Goal: Transaction & Acquisition: Purchase product/service

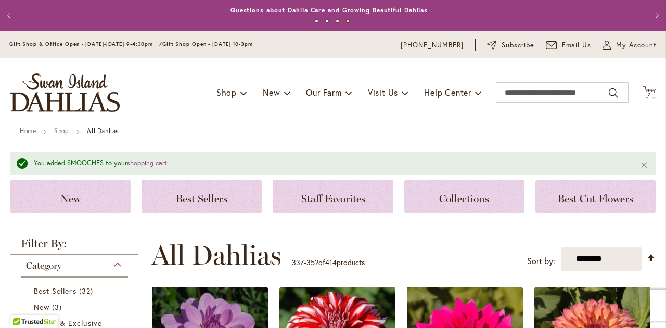
scroll to position [659, 0]
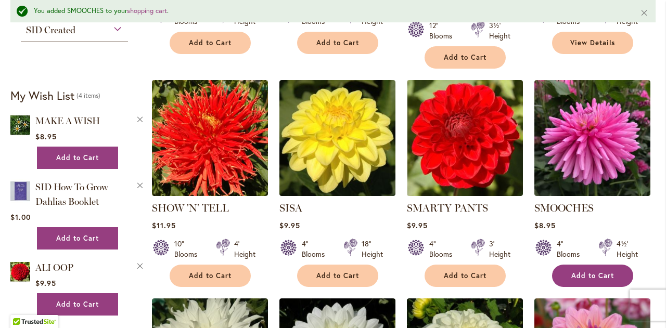
click at [601, 265] on button "Add to Cart" at bounding box center [592, 276] width 81 height 22
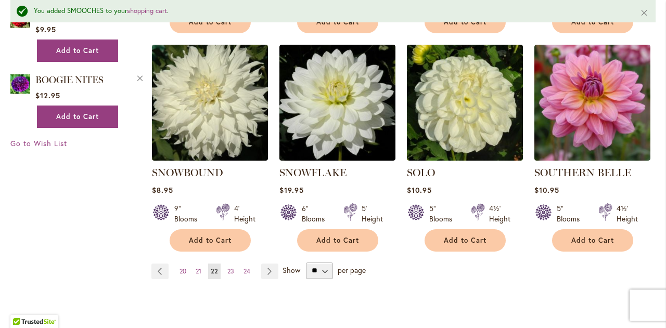
scroll to position [923, 0]
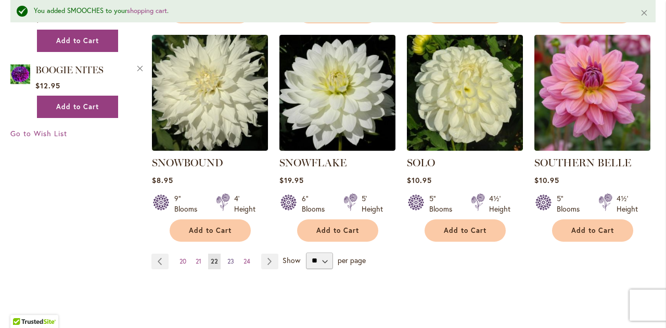
click at [230, 258] on span "23" at bounding box center [230, 262] width 7 height 8
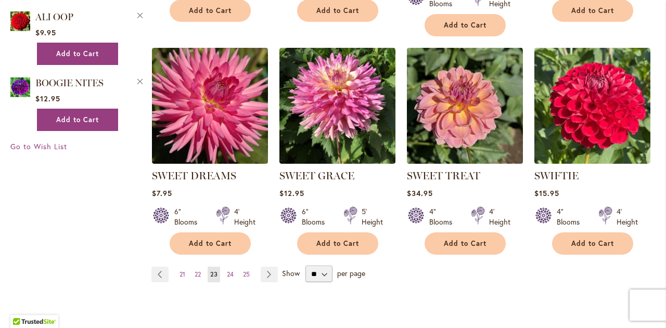
scroll to position [888, 0]
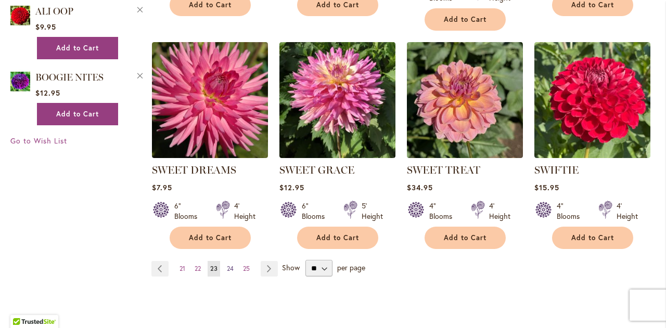
click at [229, 265] on span "24" at bounding box center [230, 269] width 7 height 8
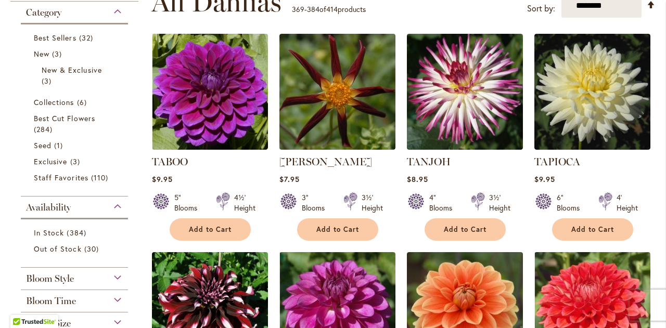
scroll to position [236, 0]
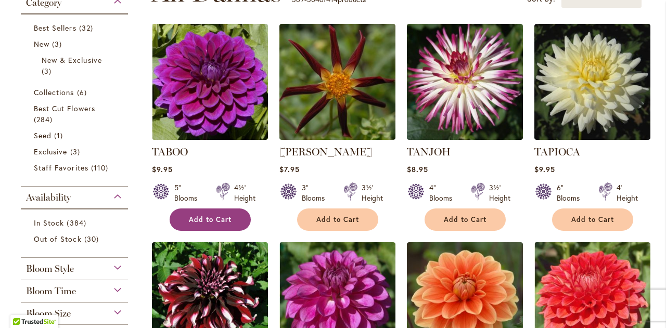
click at [212, 224] on button "Add to Cart" at bounding box center [210, 220] width 81 height 22
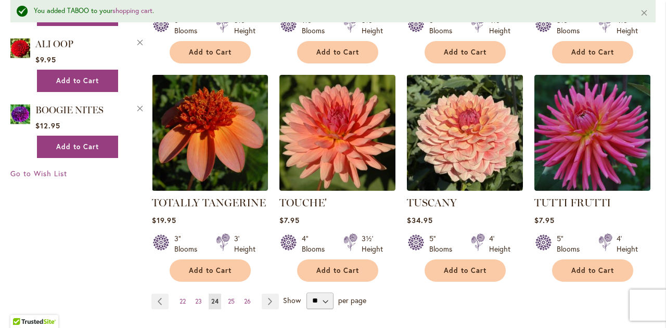
scroll to position [888, 0]
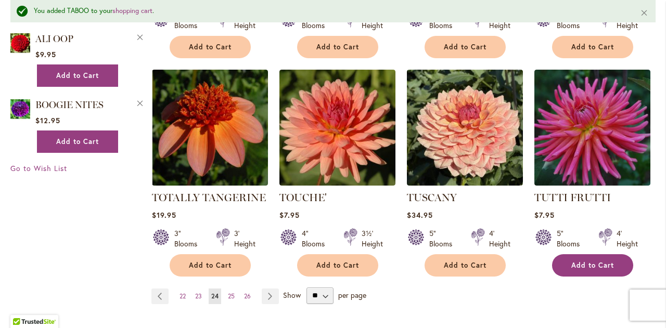
click at [591, 261] on span "Add to Cart" at bounding box center [592, 265] width 43 height 9
click at [232, 292] on span "25" at bounding box center [231, 296] width 7 height 8
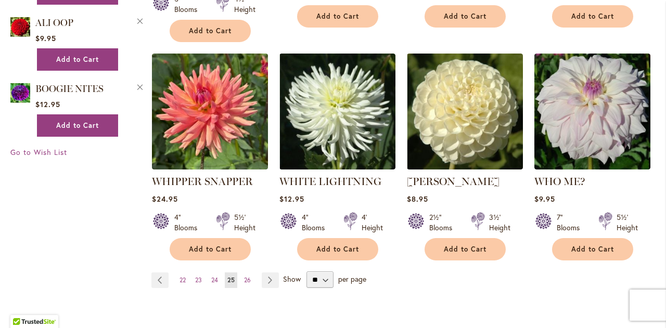
scroll to position [881, 0]
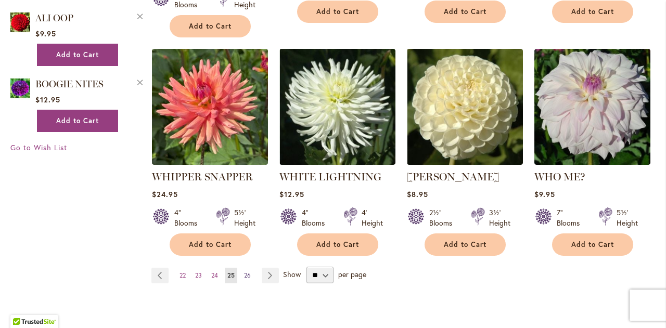
click at [246, 272] on span "26" at bounding box center [247, 276] width 7 height 8
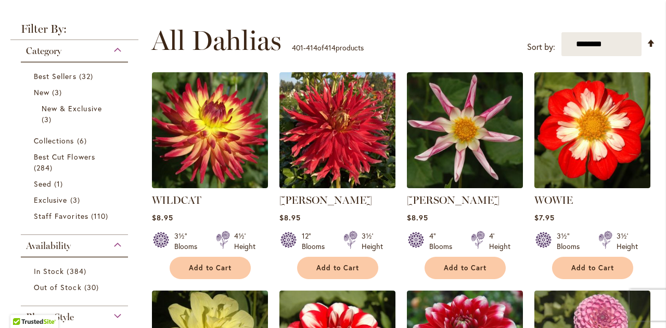
scroll to position [208, 0]
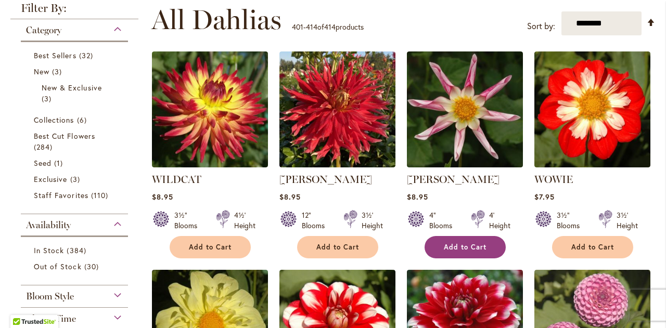
click at [457, 246] on span "Add to Cart" at bounding box center [465, 247] width 43 height 9
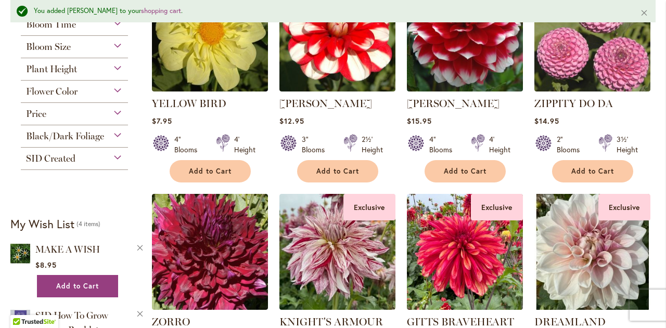
scroll to position [0, 0]
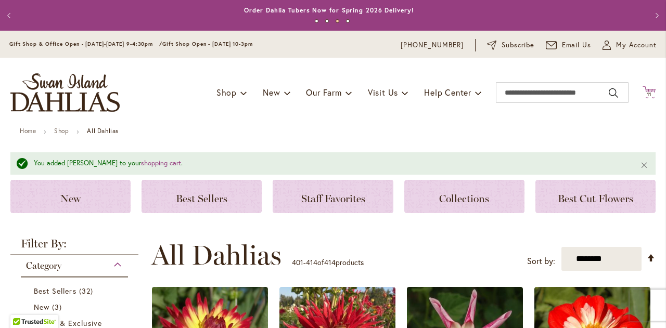
click at [647, 93] on span "11" at bounding box center [649, 94] width 5 height 7
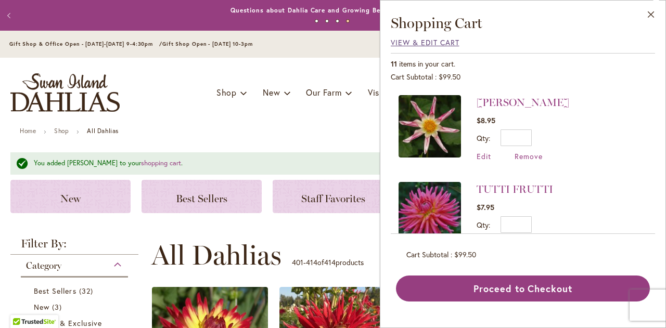
click at [432, 44] on span "View & Edit Cart" at bounding box center [425, 42] width 69 height 10
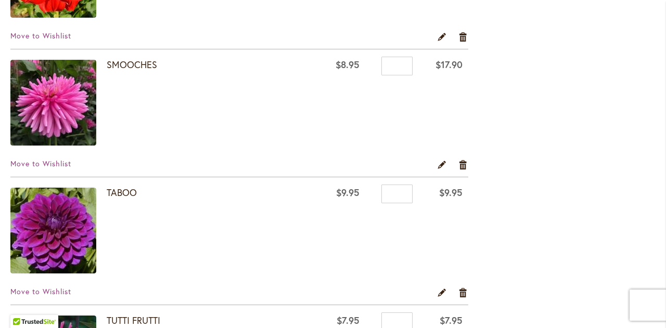
scroll to position [909, 0]
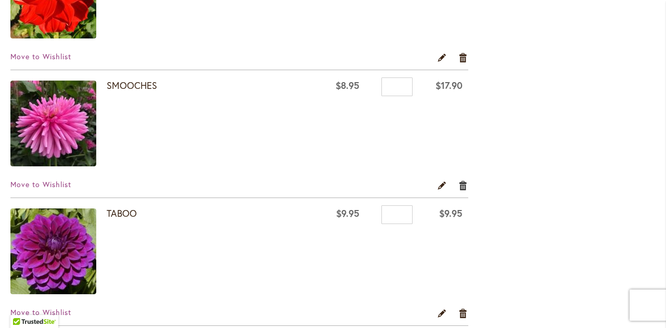
click at [463, 180] on link "Remove item" at bounding box center [463, 185] width 10 height 11
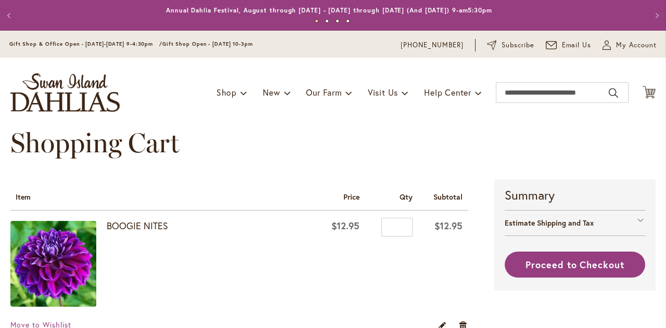
click at [461, 182] on th "Subtotal" at bounding box center [443, 195] width 50 height 31
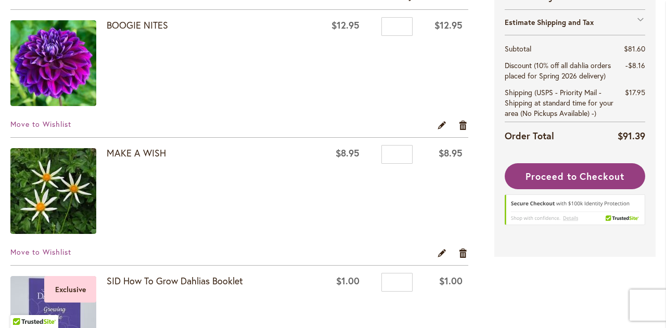
scroll to position [208, 0]
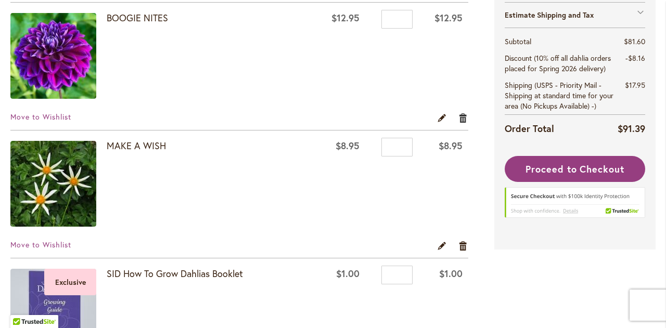
click at [460, 116] on link "Remove item" at bounding box center [463, 117] width 10 height 11
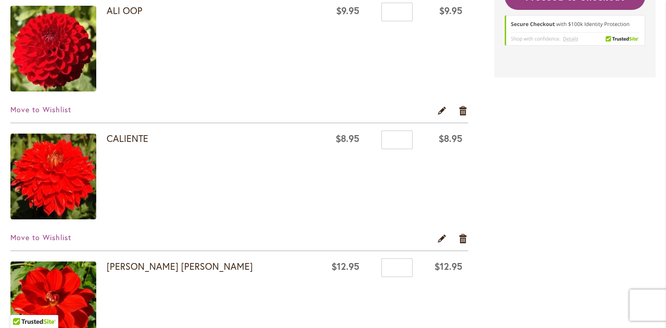
scroll to position [451, 0]
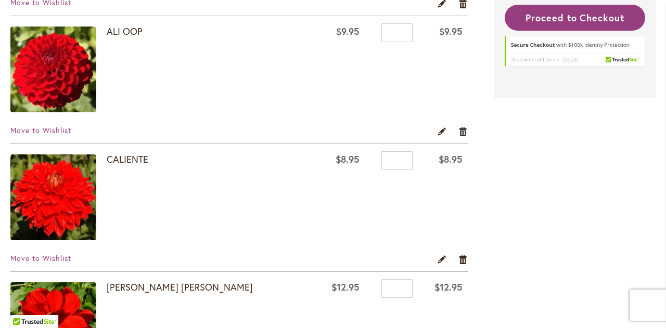
click at [461, 128] on link "Remove item" at bounding box center [463, 130] width 10 height 11
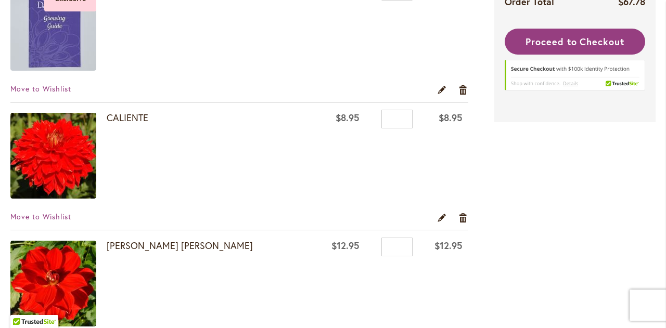
scroll to position [354, 0]
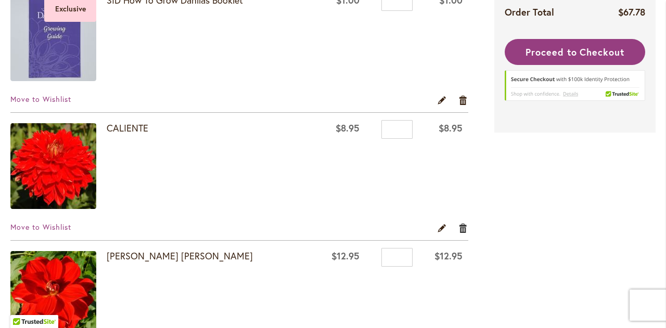
click at [460, 226] on link "Remove item" at bounding box center [463, 227] width 10 height 11
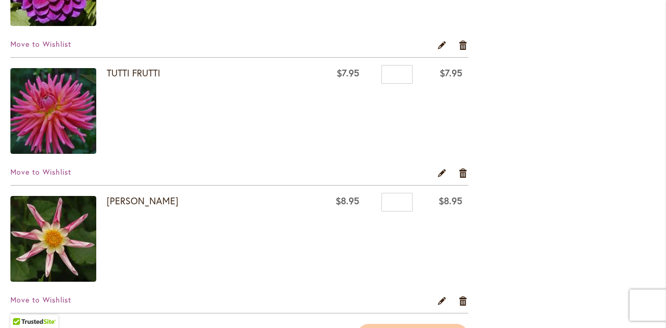
scroll to position [672, 0]
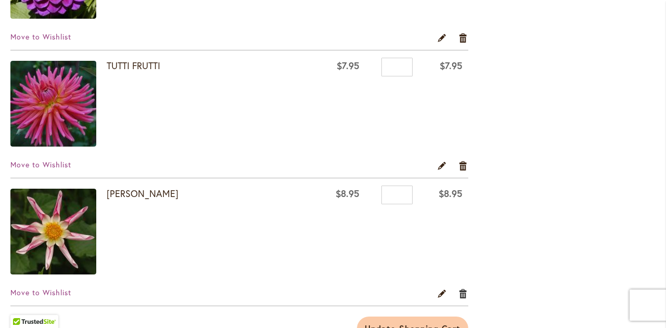
click at [458, 290] on link "Remove item" at bounding box center [463, 293] width 10 height 11
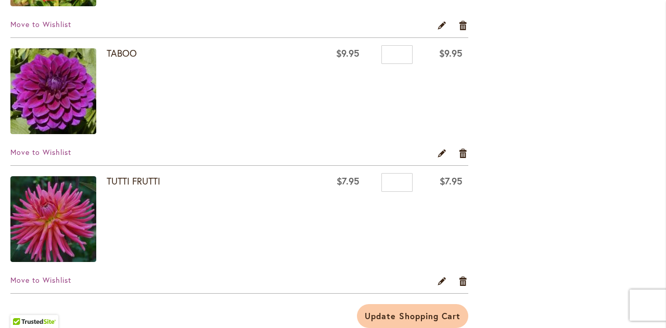
scroll to position [562, 0]
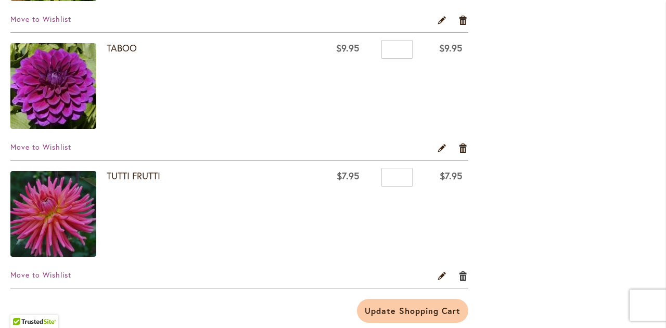
click at [462, 276] on link "Remove item" at bounding box center [463, 275] width 10 height 11
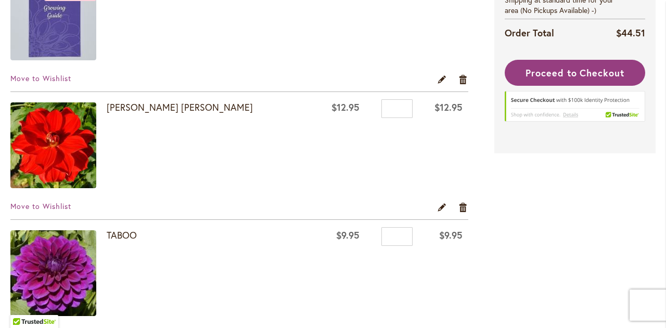
scroll to position [396, 0]
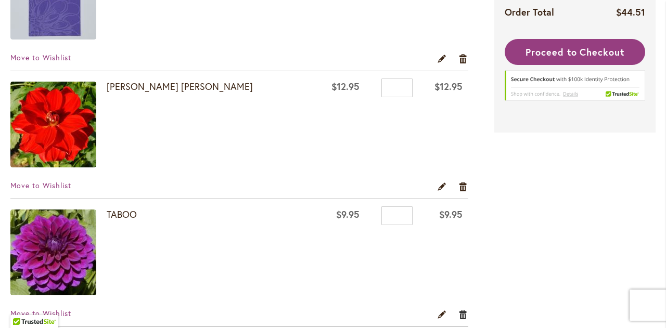
click at [460, 313] on link "Remove item" at bounding box center [463, 314] width 10 height 11
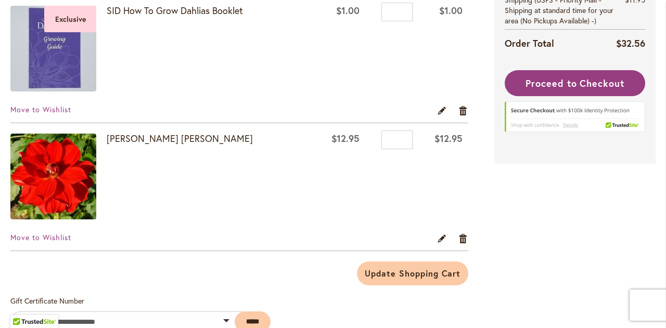
scroll to position [347, 0]
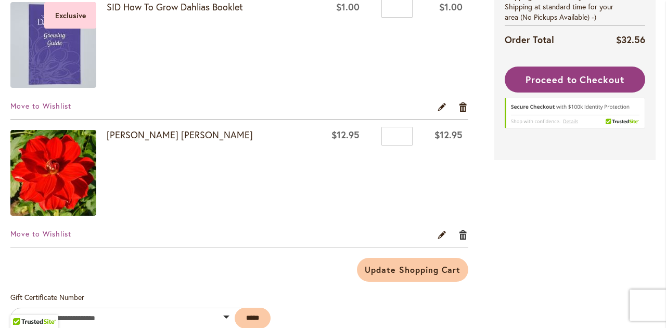
click at [462, 234] on link "Remove item" at bounding box center [463, 234] width 10 height 11
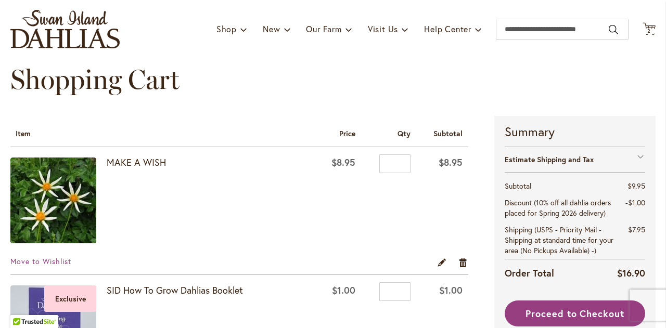
scroll to position [125, 0]
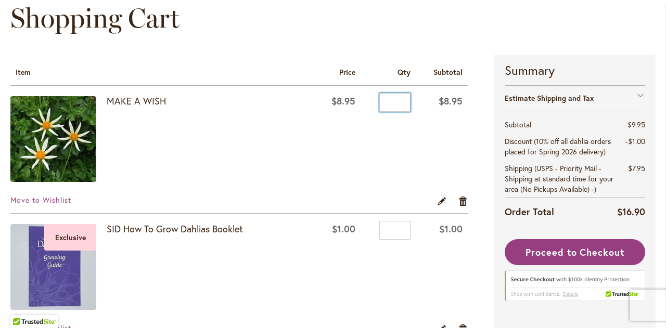
click at [399, 101] on input "*" at bounding box center [394, 102] width 31 height 19
type input "*"
click at [347, 160] on td "$8.95" at bounding box center [339, 140] width 46 height 109
click at [438, 200] on link "Edit" at bounding box center [442, 200] width 10 height 11
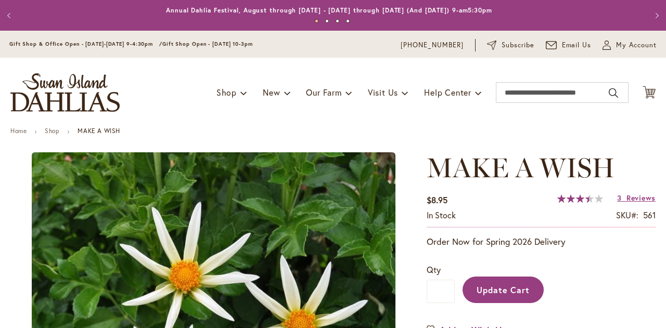
type input "******"
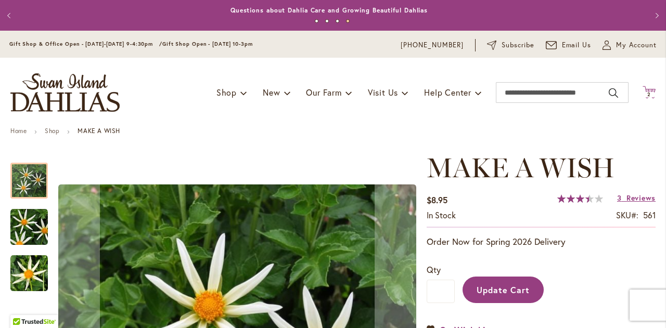
click at [647, 93] on span "2" at bounding box center [649, 94] width 4 height 7
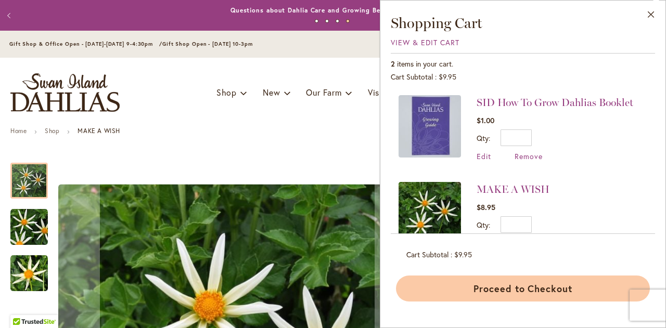
click at [531, 292] on button "Proceed to Checkout" at bounding box center [523, 289] width 254 height 26
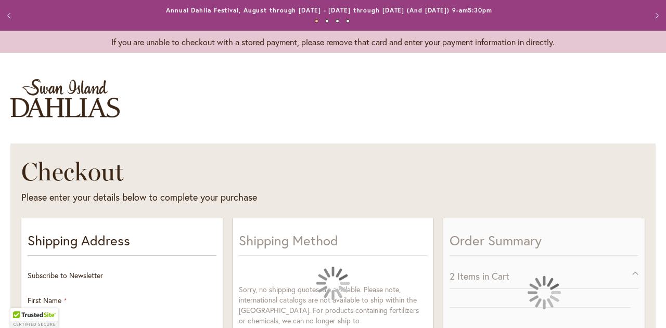
select select "**"
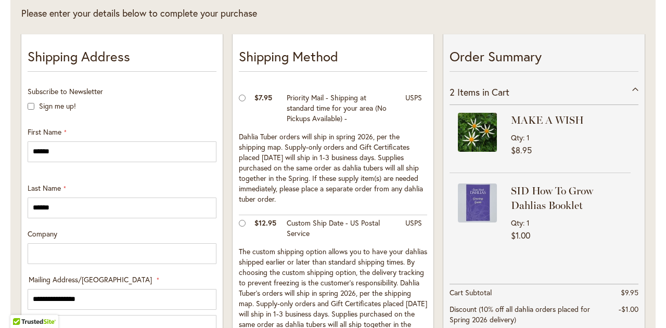
scroll to position [194, 0]
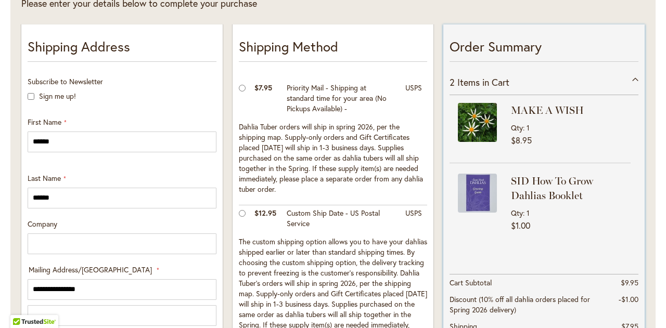
click at [476, 113] on img at bounding box center [477, 122] width 39 height 39
click at [472, 121] on img at bounding box center [477, 122] width 39 height 39
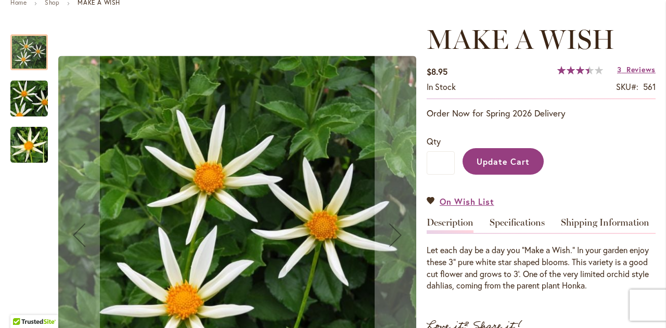
scroll to position [132, 0]
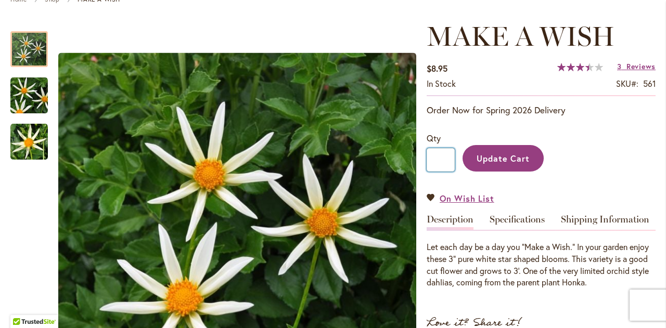
click at [449, 154] on input "*" at bounding box center [441, 159] width 28 height 23
type input "*"
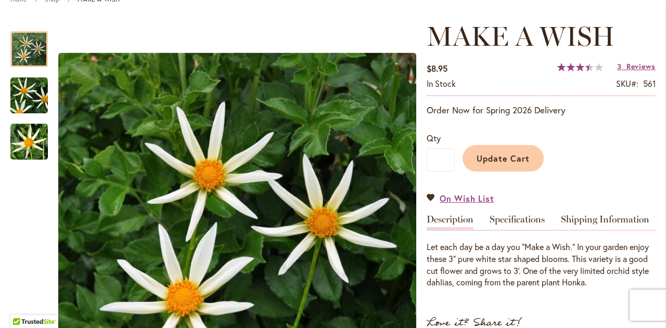
click at [505, 150] on button "Update Cart" at bounding box center [503, 158] width 81 height 27
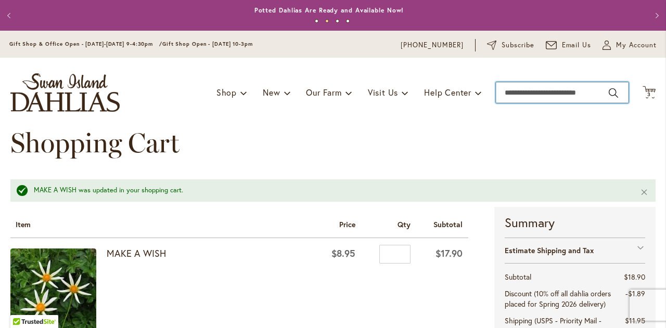
click at [544, 92] on input "Search" at bounding box center [562, 92] width 133 height 21
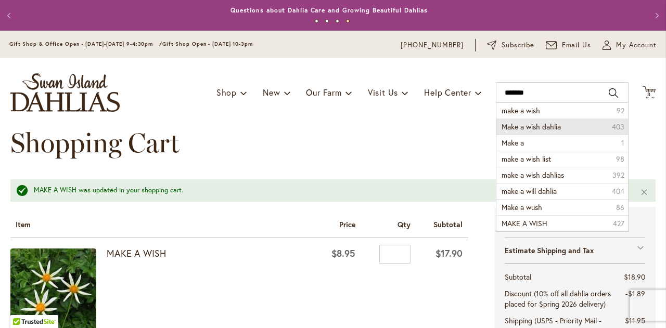
click at [517, 129] on span "Make a wish dahlia" at bounding box center [531, 127] width 59 height 10
type input "**********"
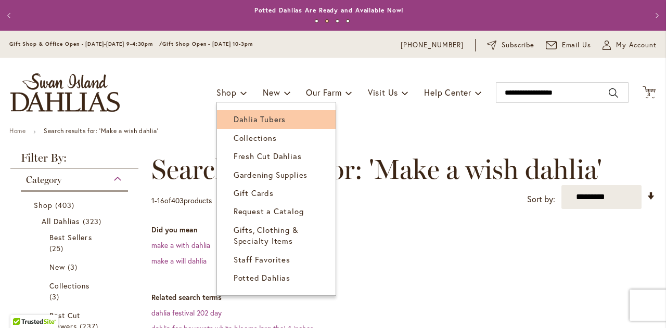
click at [234, 114] on span "Dahlia Tubers" at bounding box center [260, 119] width 52 height 10
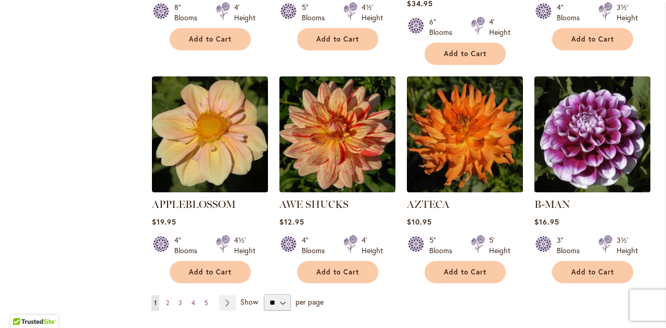
scroll to position [874, 0]
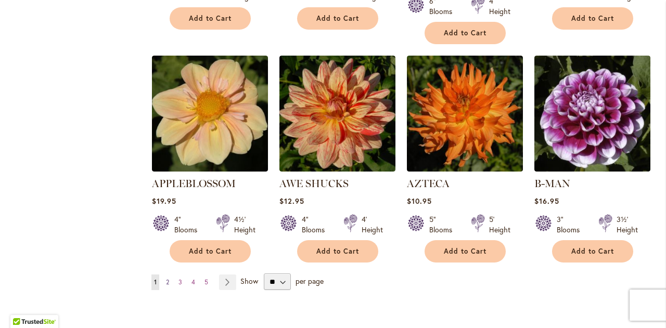
click at [168, 278] on span "2" at bounding box center [167, 282] width 3 height 8
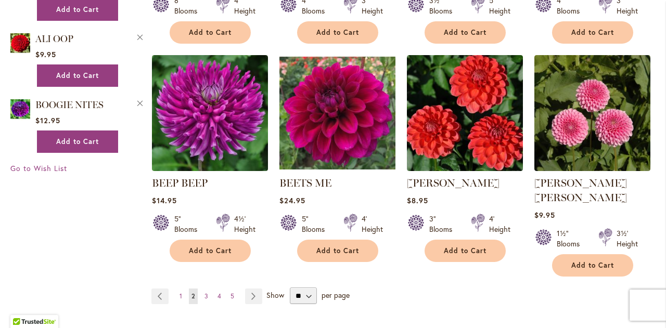
scroll to position [881, 0]
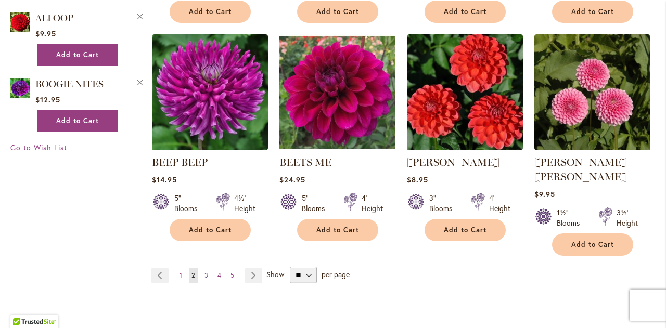
click at [205, 272] on span "3" at bounding box center [207, 276] width 4 height 8
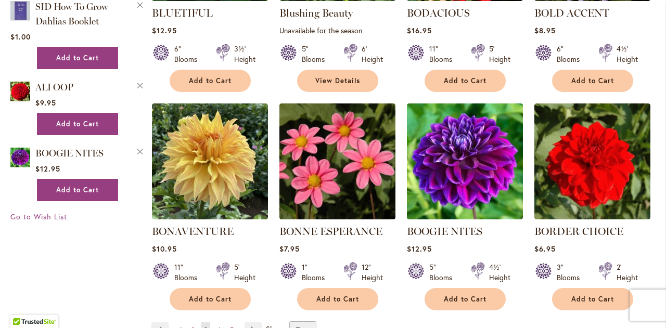
scroll to position [833, 0]
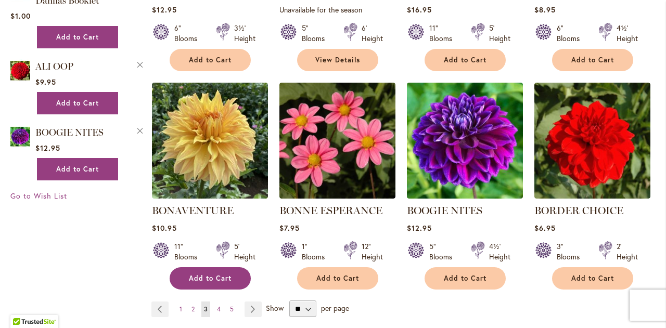
click at [205, 278] on span "Add to Cart" at bounding box center [210, 278] width 43 height 9
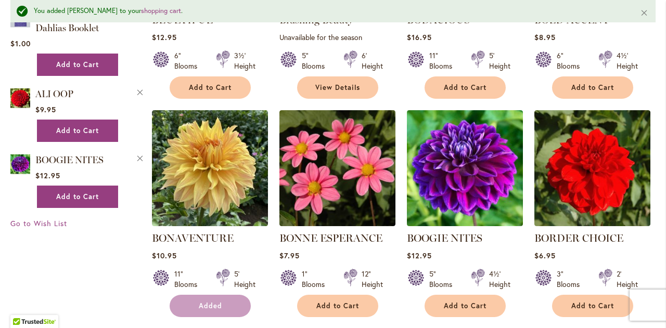
scroll to position [860, 0]
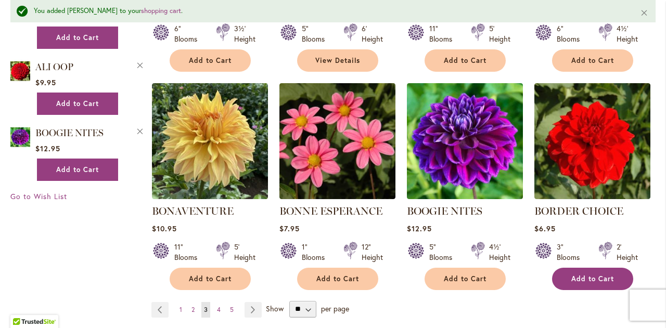
click at [609, 279] on span "Add to Cart" at bounding box center [592, 279] width 43 height 9
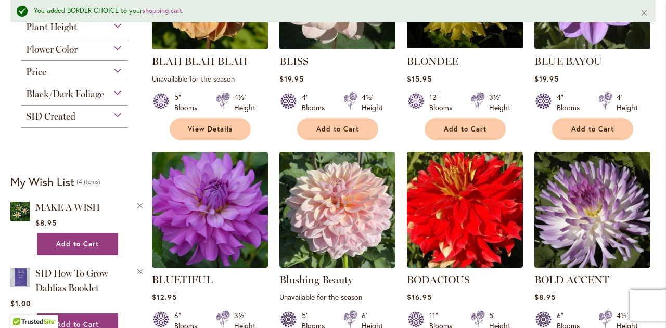
scroll to position [0, 0]
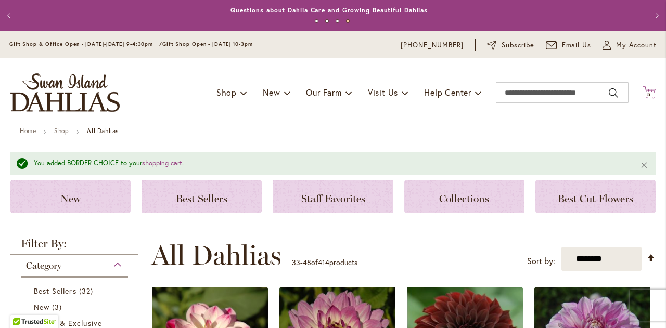
click at [643, 91] on icon "Cart .cls-1 { fill: #231f20; }" at bounding box center [649, 92] width 13 height 13
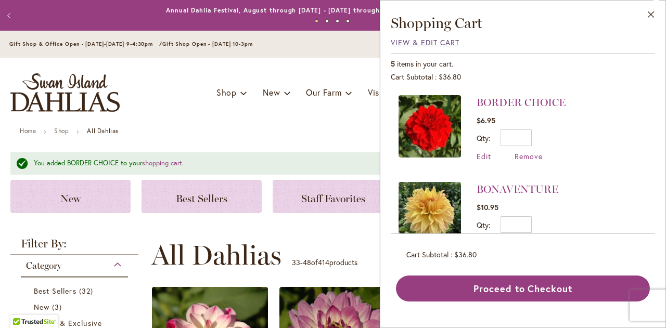
click at [421, 47] on span "View & Edit Cart" at bounding box center [425, 42] width 69 height 10
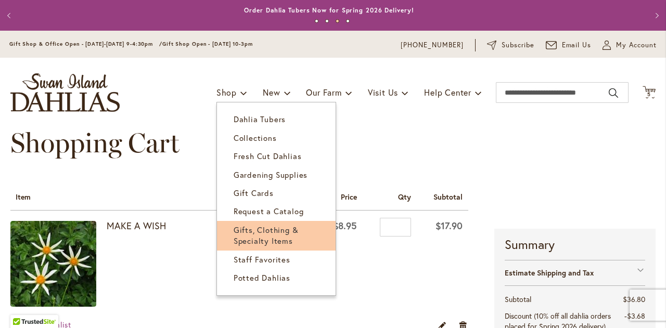
click at [267, 237] on span "Gifts, Clothing & Specialty Items" at bounding box center [266, 235] width 65 height 21
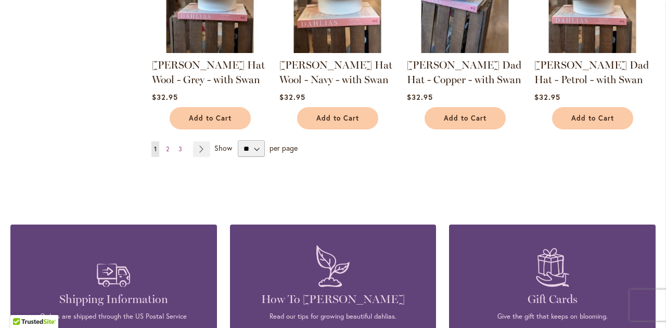
scroll to position [958, 0]
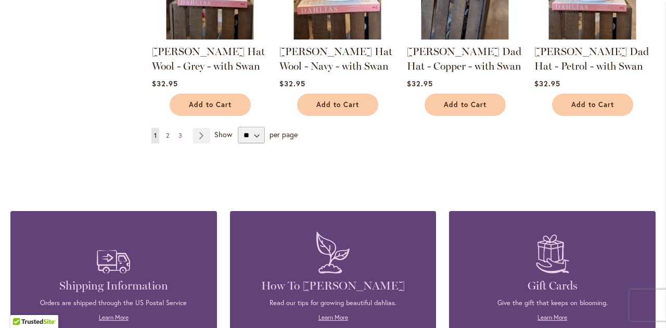
click at [166, 133] on span "2" at bounding box center [167, 136] width 3 height 8
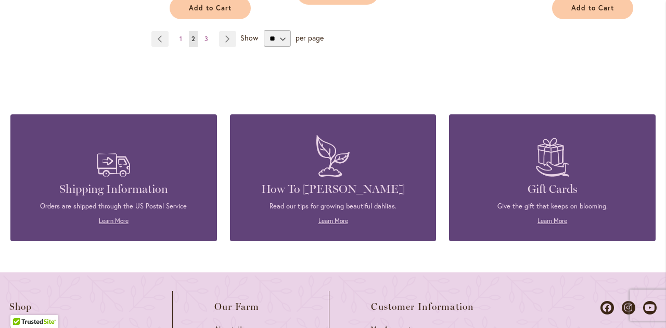
scroll to position [1041, 0]
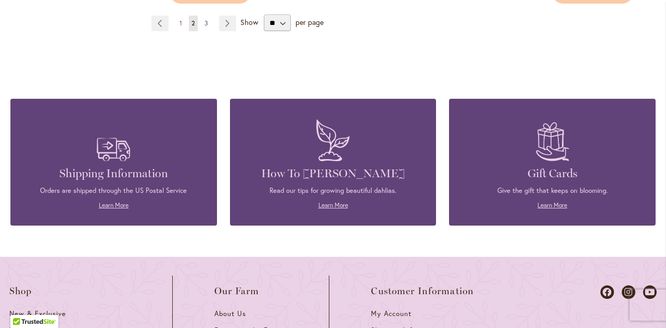
click at [205, 19] on span "3" at bounding box center [207, 23] width 4 height 8
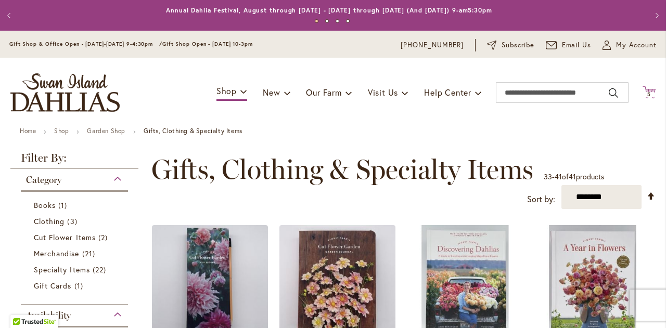
click at [643, 91] on icon at bounding box center [649, 92] width 13 height 12
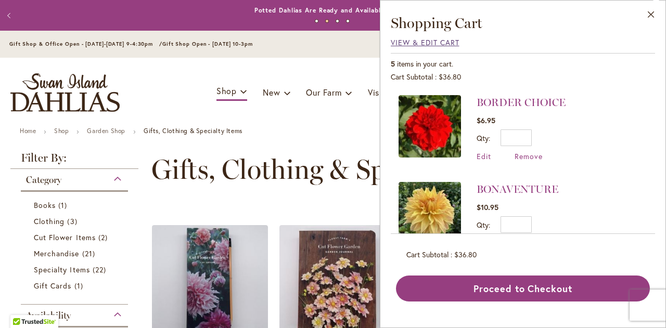
click at [422, 45] on span "View & Edit Cart" at bounding box center [425, 42] width 69 height 10
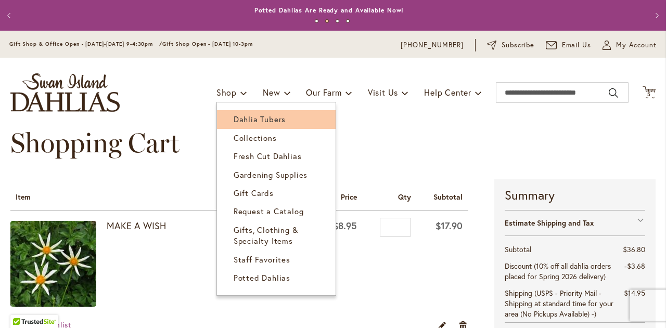
click at [234, 115] on span "Dahlia Tubers" at bounding box center [260, 119] width 52 height 10
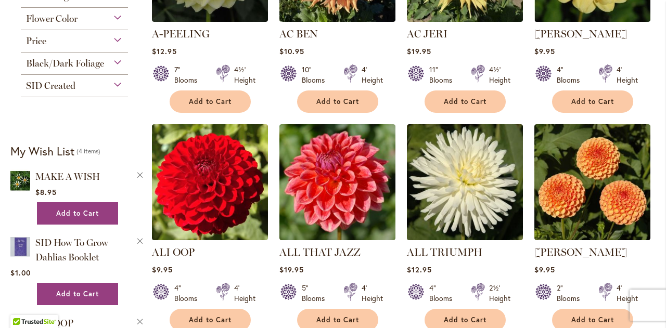
scroll to position [375, 0]
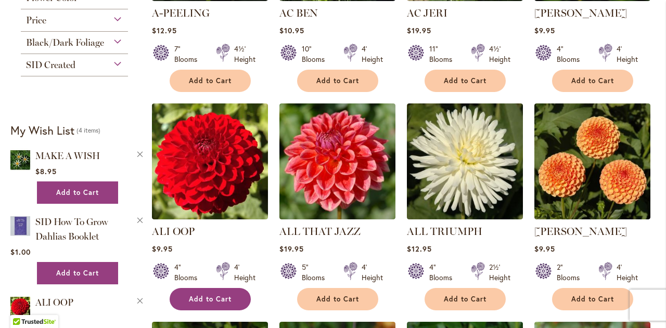
click at [200, 295] on span "Add to Cart" at bounding box center [210, 299] width 43 height 9
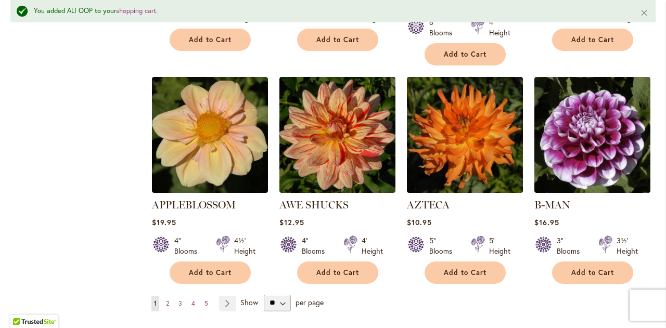
scroll to position [901, 0]
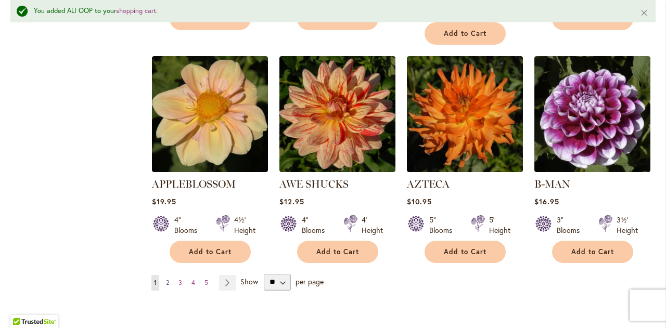
click at [167, 279] on span "2" at bounding box center [167, 283] width 3 height 8
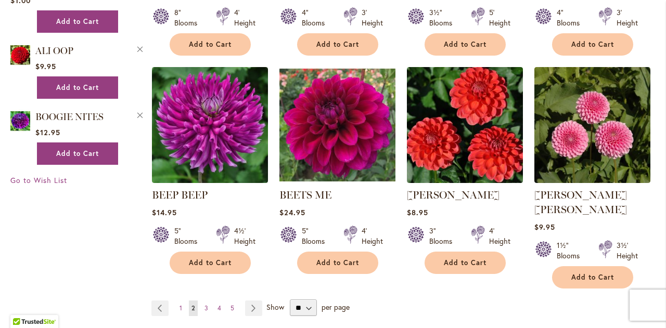
scroll to position [853, 0]
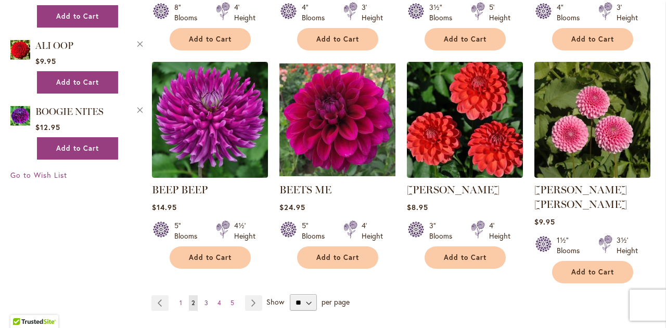
click at [205, 299] on span "3" at bounding box center [207, 303] width 4 height 8
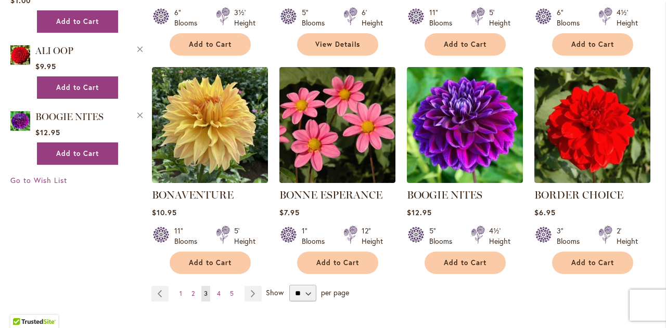
scroll to position [853, 0]
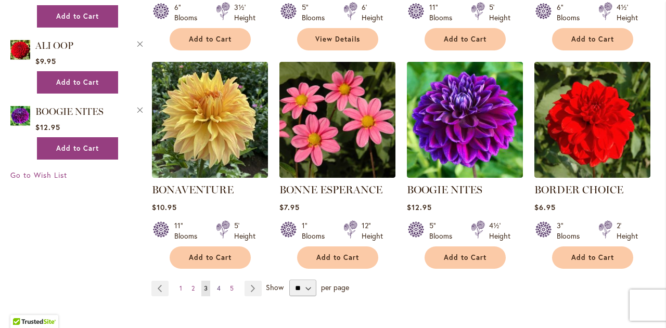
click at [218, 289] on span "4" at bounding box center [219, 289] width 4 height 8
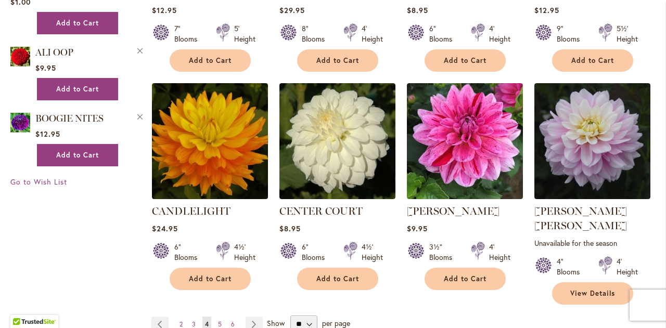
scroll to position [868, 0]
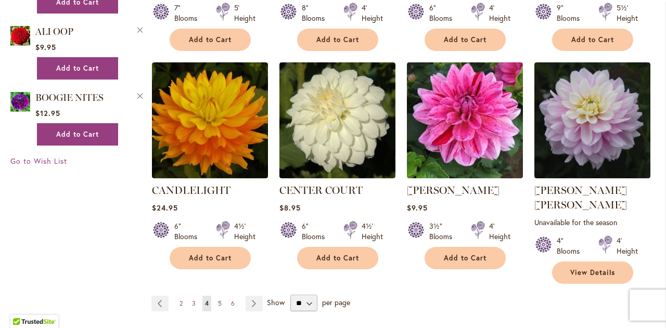
click at [218, 300] on span "5" at bounding box center [220, 304] width 4 height 8
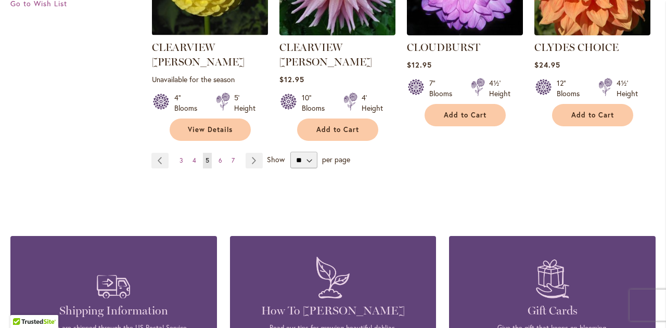
scroll to position [1041, 0]
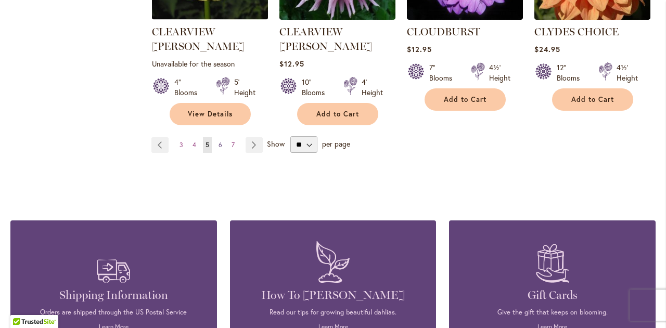
click at [219, 141] on span "6" at bounding box center [221, 145] width 4 height 8
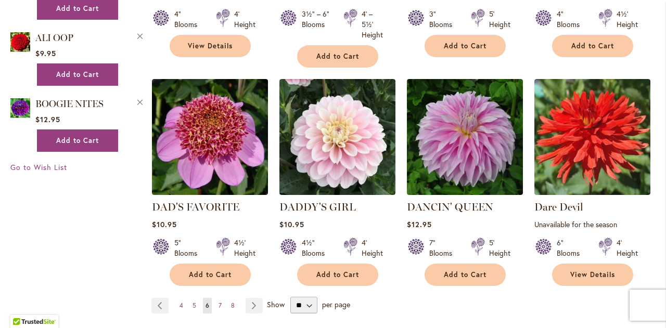
scroll to position [874, 0]
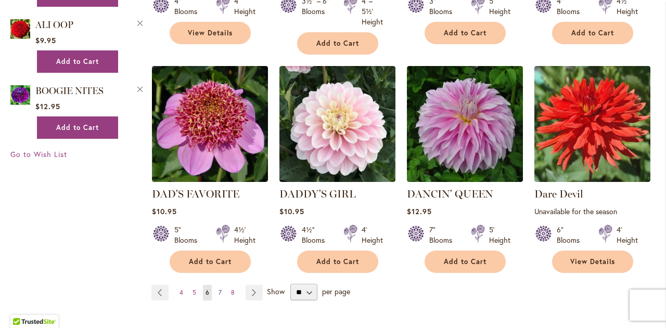
click at [219, 290] on span "7" at bounding box center [220, 293] width 3 height 8
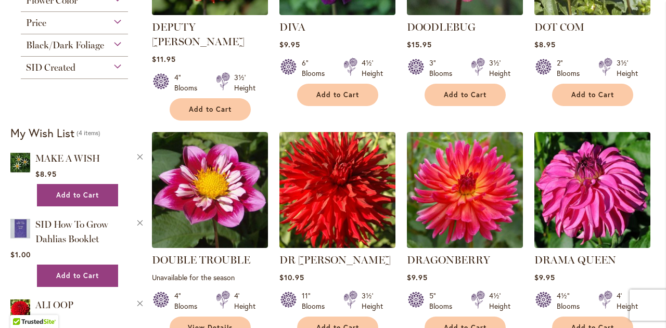
scroll to position [604, 0]
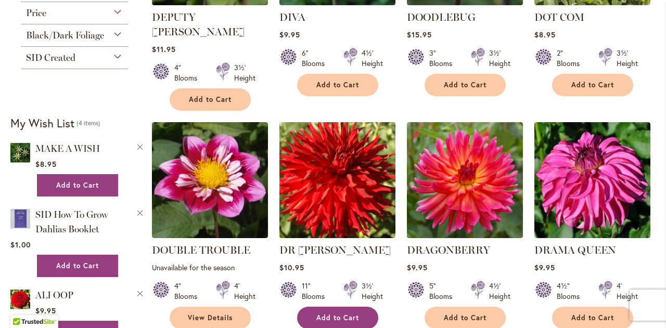
click at [342, 314] on span "Add to Cart" at bounding box center [337, 318] width 43 height 9
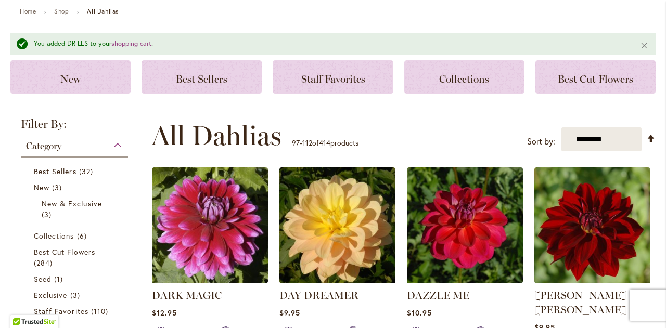
scroll to position [0, 0]
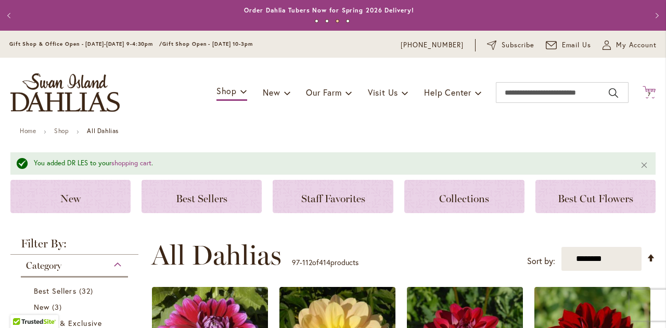
click at [643, 92] on icon at bounding box center [649, 92] width 13 height 12
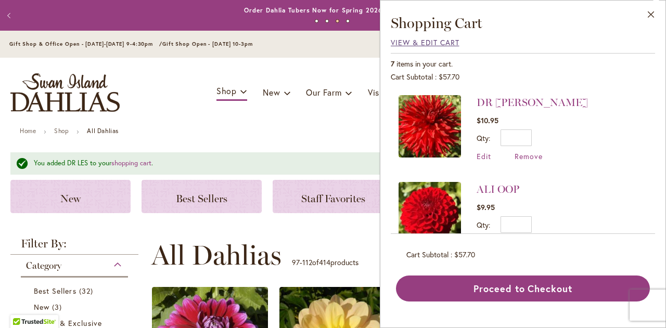
click at [404, 40] on span "View & Edit Cart" at bounding box center [425, 42] width 69 height 10
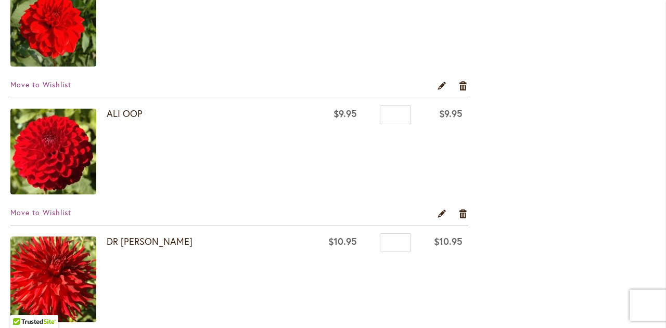
scroll to position [604, 0]
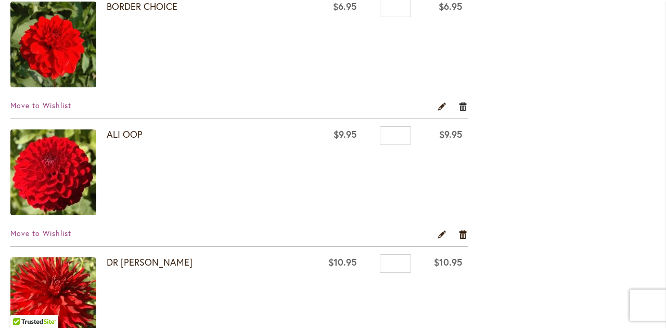
click at [461, 104] on link "Remove item" at bounding box center [463, 105] width 10 height 11
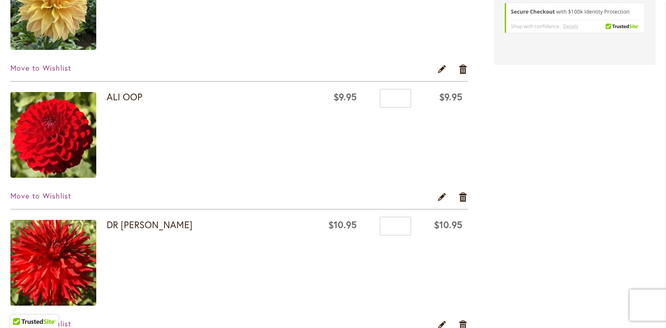
scroll to position [520, 0]
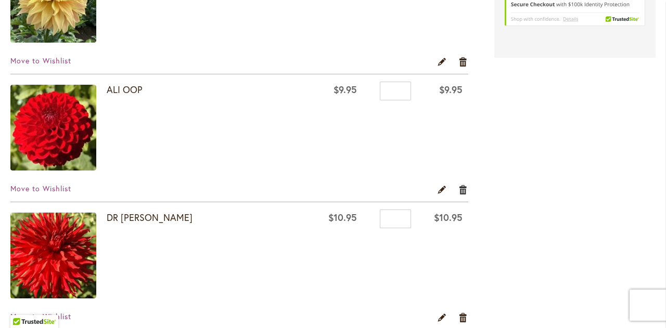
click at [460, 185] on link "Remove item" at bounding box center [463, 189] width 10 height 11
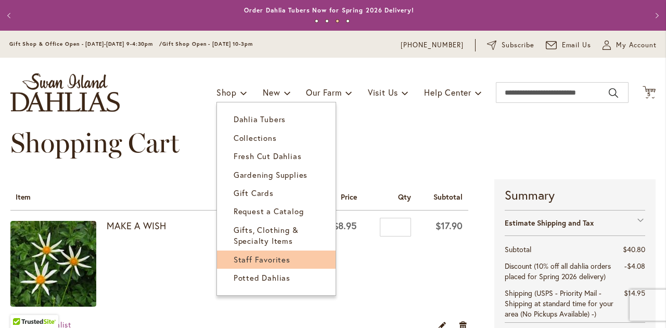
click at [287, 265] on link "Staff Favorites" at bounding box center [276, 260] width 119 height 18
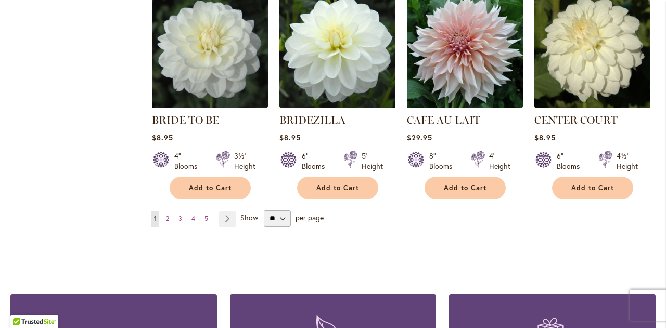
scroll to position [916, 0]
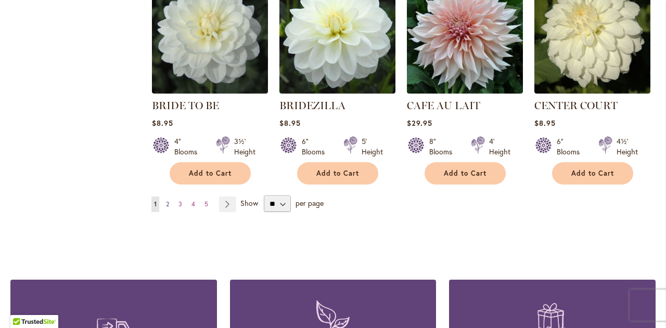
click at [166, 202] on span "2" at bounding box center [167, 204] width 3 height 8
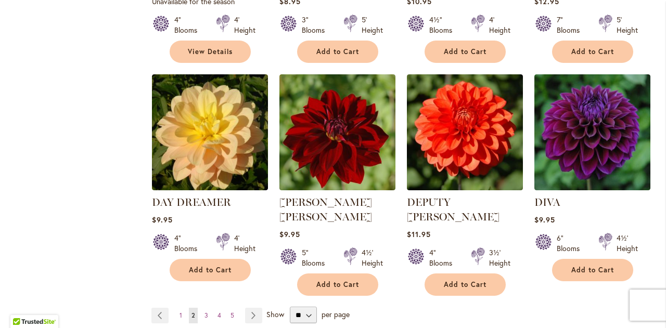
scroll to position [853, 0]
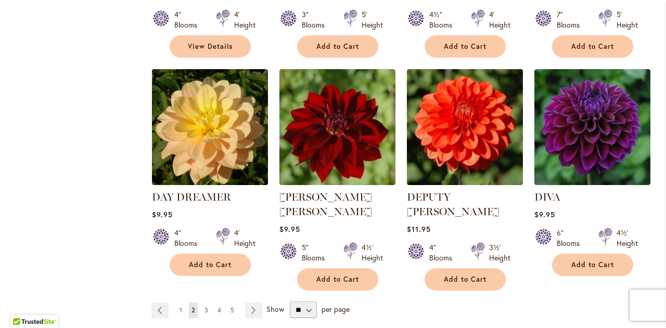
click at [205, 307] on span "3" at bounding box center [207, 311] width 4 height 8
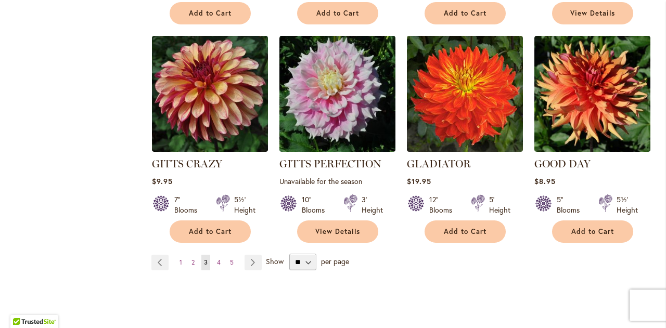
scroll to position [881, 0]
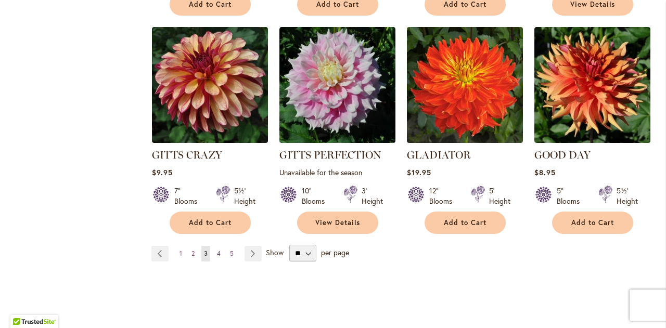
click at [217, 250] on span "4" at bounding box center [219, 254] width 4 height 8
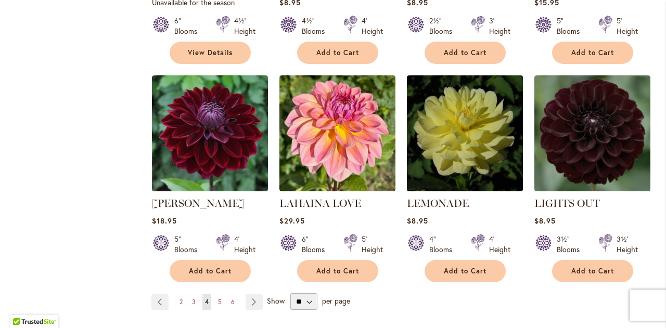
scroll to position [853, 0]
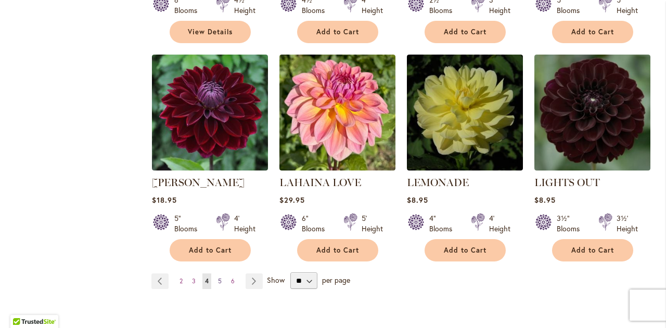
click at [219, 280] on span "5" at bounding box center [220, 281] width 4 height 8
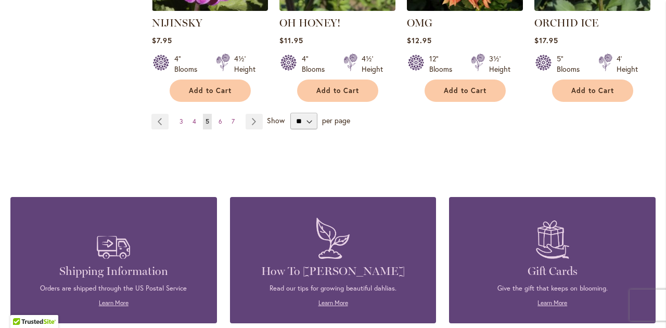
scroll to position [999, 0]
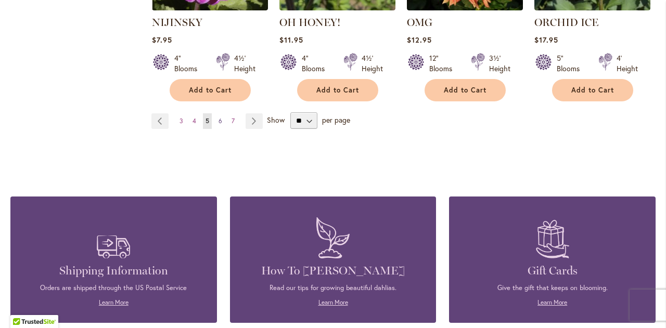
click at [219, 118] on span "6" at bounding box center [221, 121] width 4 height 8
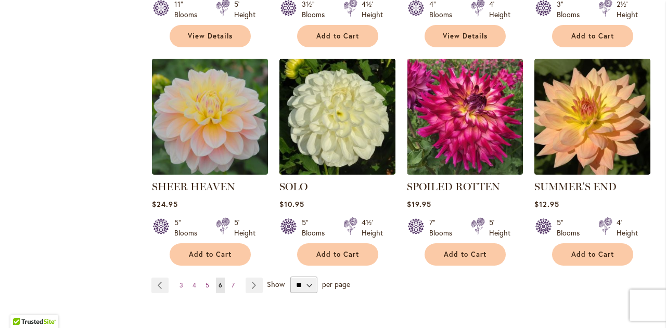
scroll to position [874, 0]
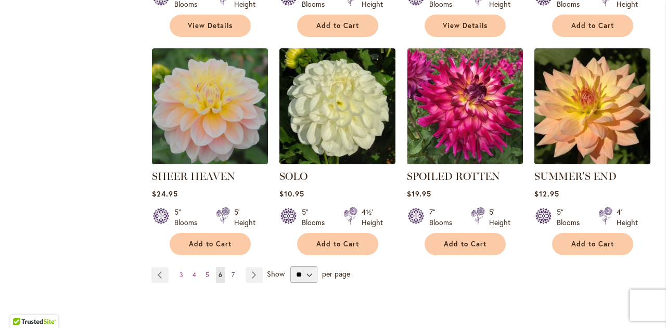
click at [232, 271] on span "7" at bounding box center [233, 275] width 3 height 8
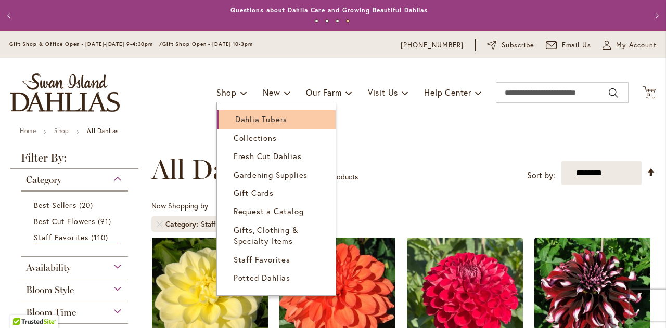
click at [243, 114] on span "Dahlia Tubers" at bounding box center [261, 119] width 52 height 10
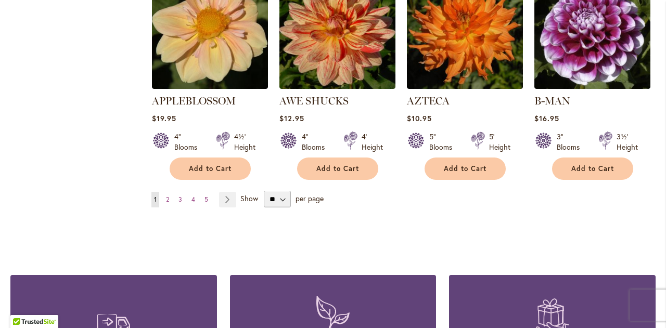
scroll to position [978, 0]
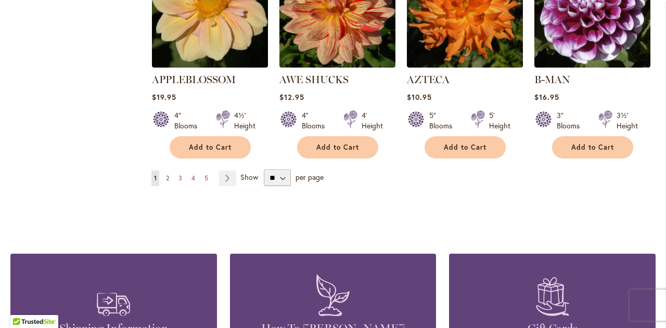
click at [169, 171] on link "Page 2" at bounding box center [167, 179] width 8 height 16
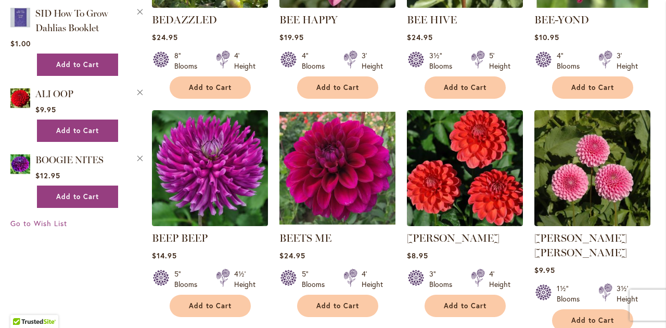
scroll to position [826, 0]
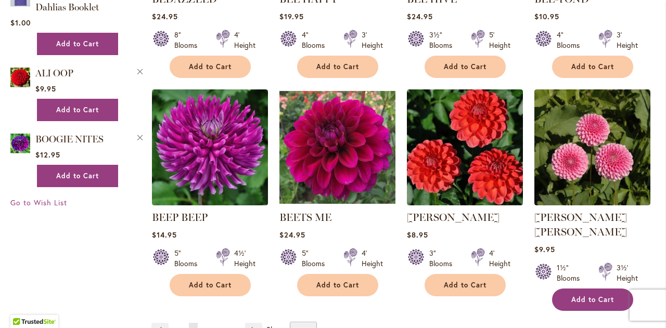
click at [583, 296] on span "Add to Cart" at bounding box center [592, 300] width 43 height 9
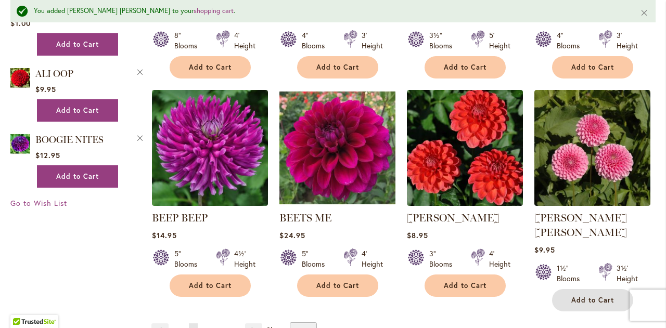
scroll to position [874, 0]
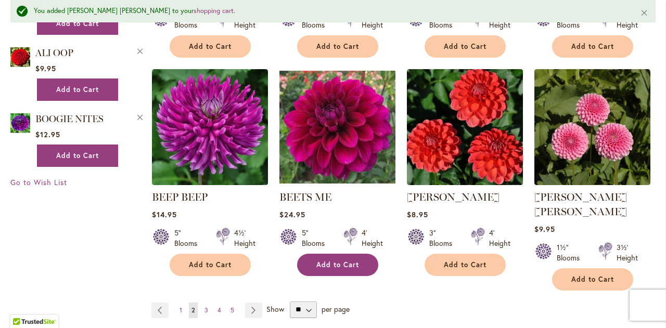
click at [348, 263] on span "Add to Cart" at bounding box center [337, 265] width 43 height 9
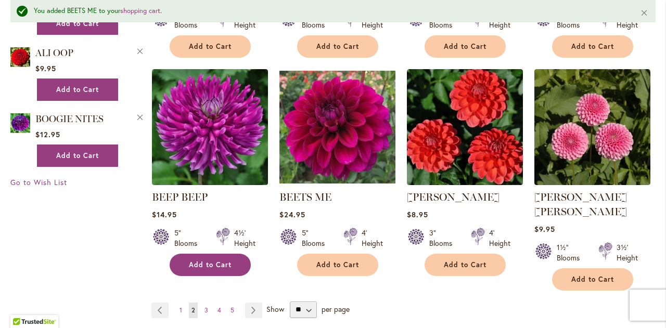
click at [229, 263] on span "Add to Cart" at bounding box center [210, 265] width 43 height 9
click at [205, 307] on span "3" at bounding box center [207, 311] width 4 height 8
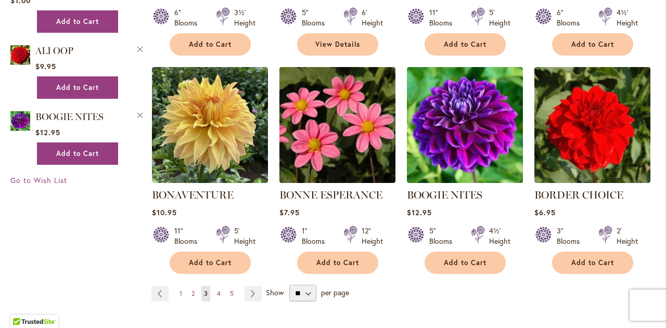
scroll to position [853, 0]
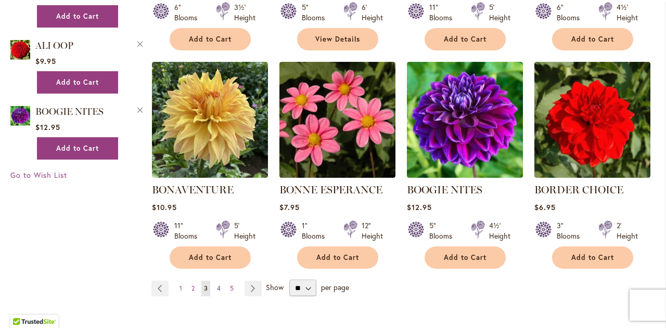
click at [220, 287] on link "Page 4" at bounding box center [218, 289] width 9 height 16
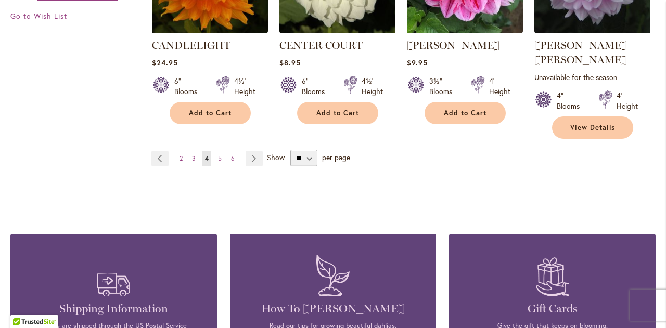
scroll to position [1020, 0]
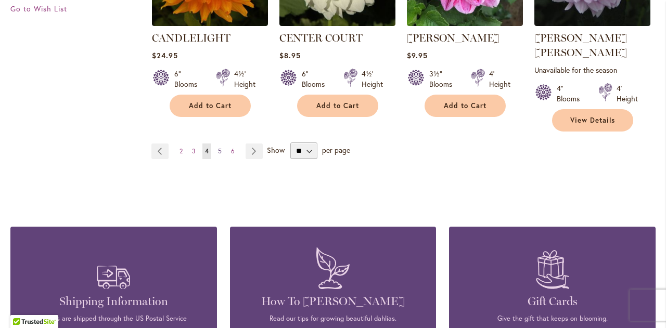
click at [219, 147] on span "5" at bounding box center [220, 151] width 4 height 8
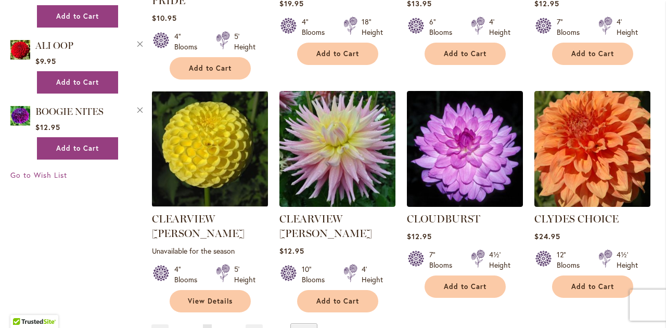
scroll to position [874, 0]
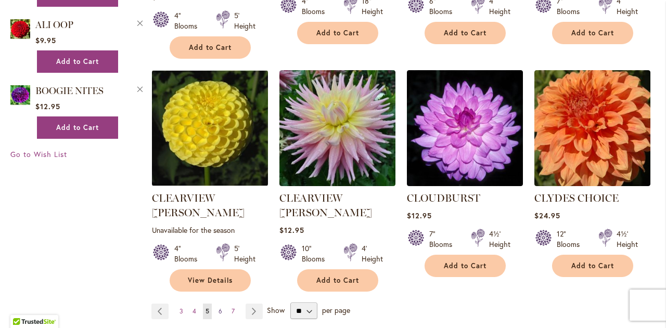
click at [219, 308] on span "6" at bounding box center [221, 312] width 4 height 8
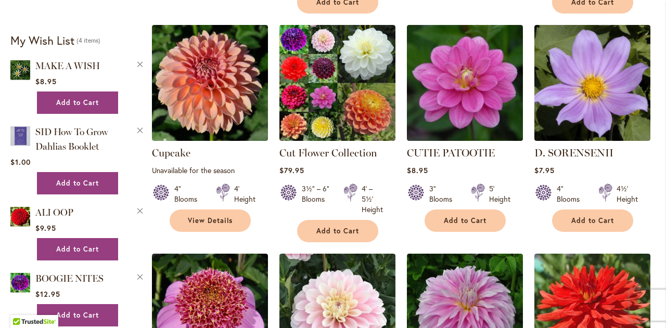
scroll to position [687, 0]
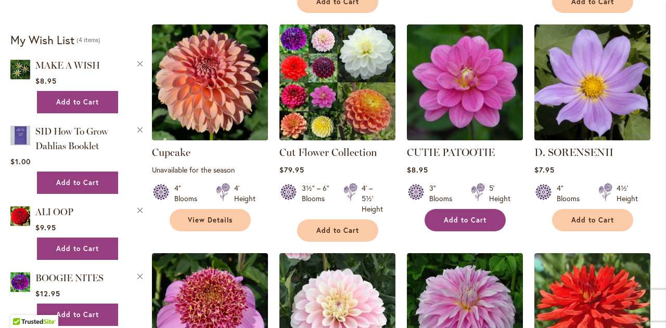
click at [466, 218] on span "Add to Cart" at bounding box center [465, 220] width 43 height 9
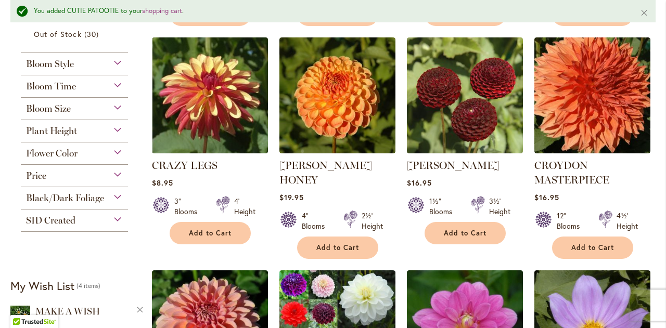
scroll to position [0, 0]
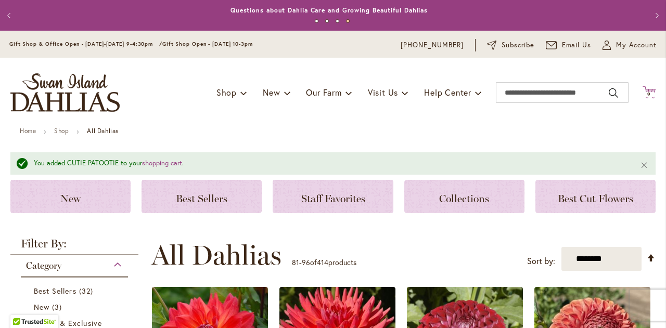
click at [647, 93] on span "9" at bounding box center [649, 94] width 4 height 7
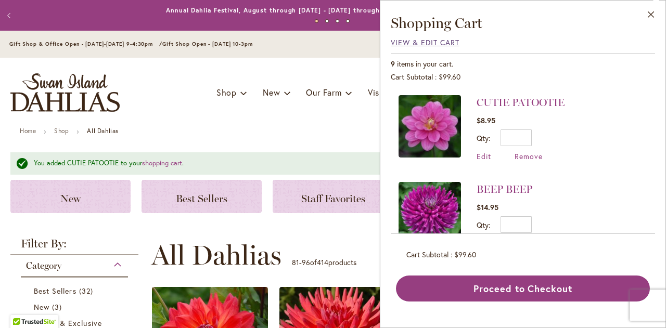
click at [429, 44] on span "View & Edit Cart" at bounding box center [425, 42] width 69 height 10
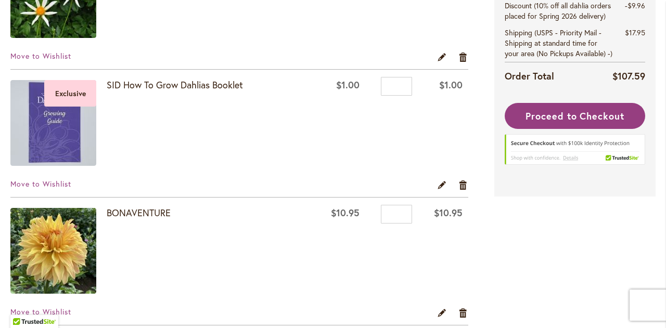
scroll to position [312, 0]
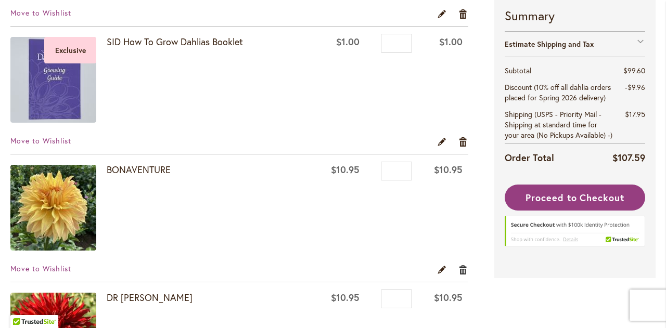
click at [460, 269] on link "Remove item" at bounding box center [463, 269] width 10 height 11
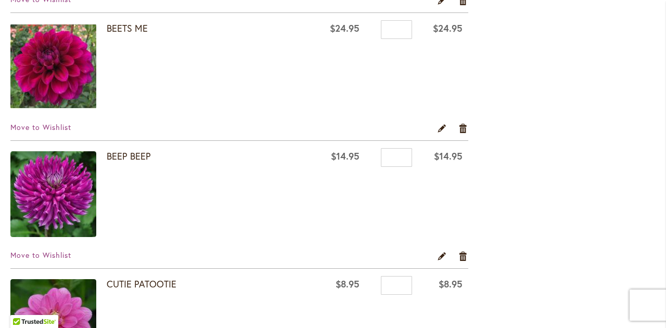
scroll to position [700, 0]
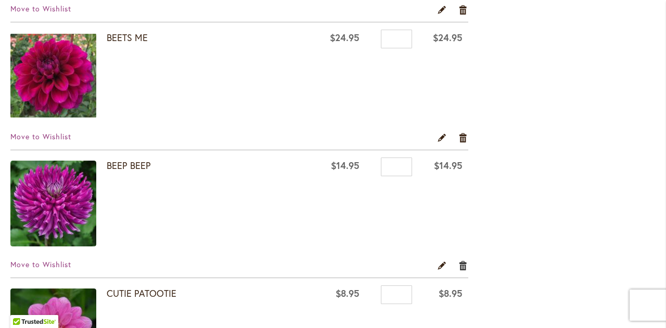
click at [461, 262] on link "Remove item" at bounding box center [463, 265] width 10 height 11
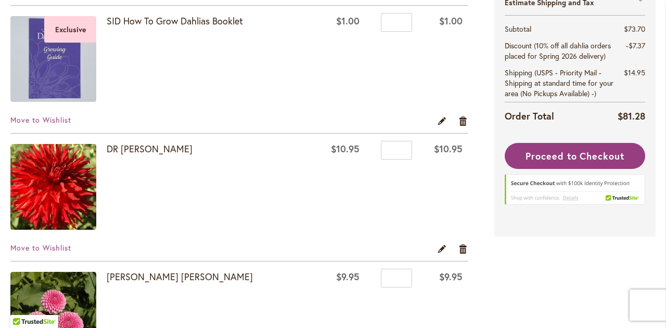
scroll to position [354, 0]
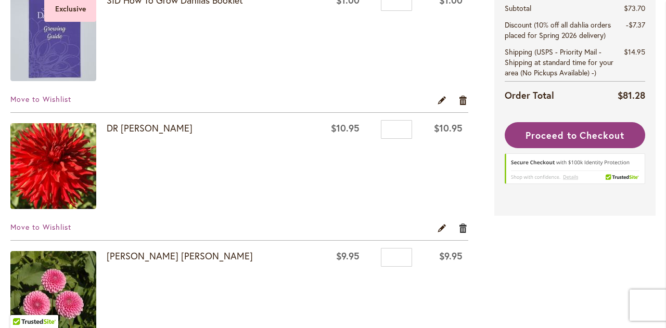
click at [461, 225] on link "Remove item" at bounding box center [463, 227] width 10 height 11
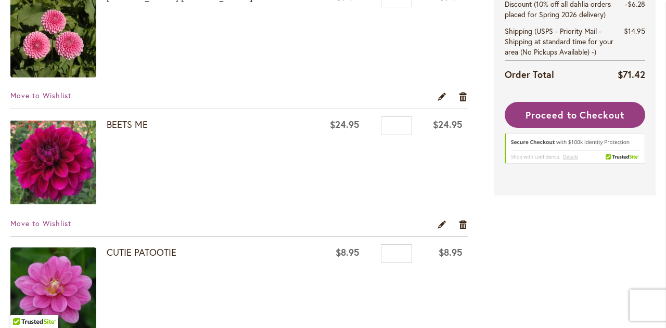
scroll to position [506, 0]
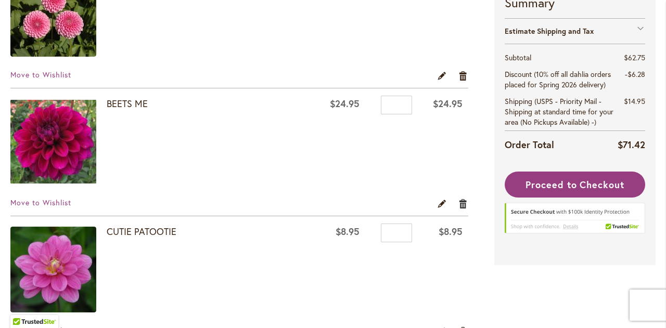
click at [460, 201] on link "Remove item" at bounding box center [463, 203] width 10 height 11
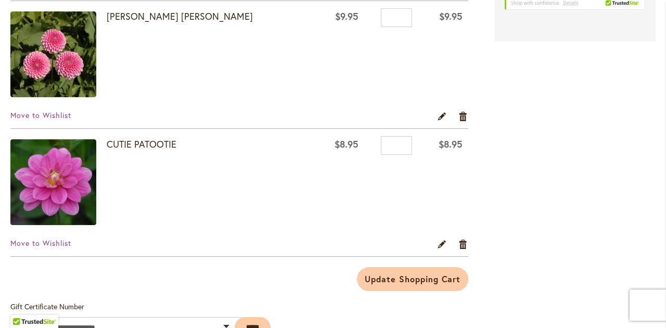
scroll to position [479, 0]
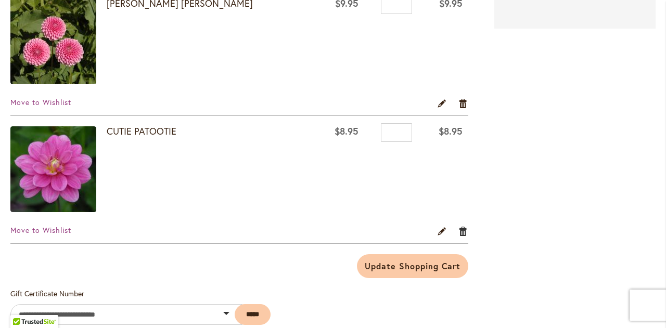
click at [460, 226] on link "Remove item" at bounding box center [463, 230] width 10 height 11
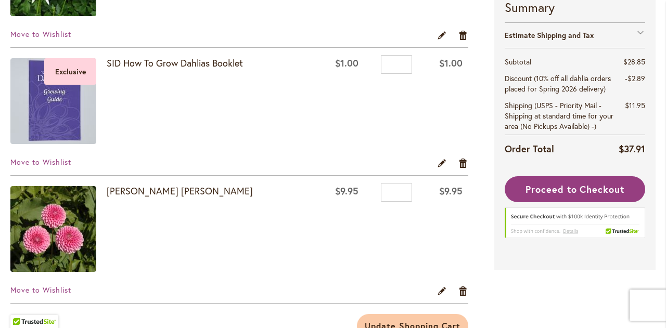
scroll to position [298, 0]
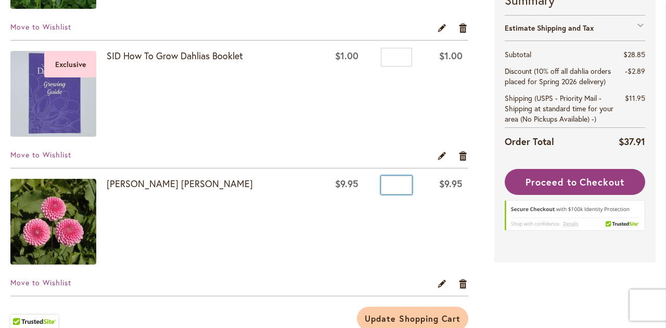
click at [399, 183] on input "*" at bounding box center [396, 185] width 31 height 19
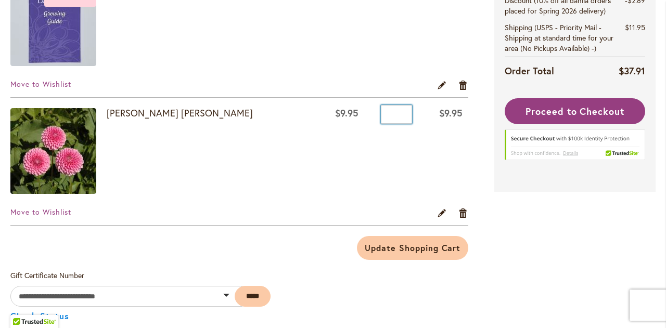
scroll to position [423, 0]
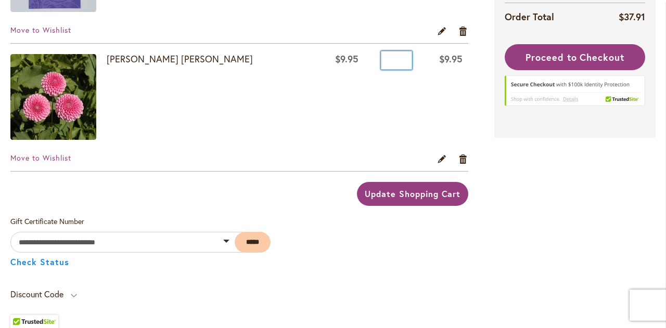
type input "*"
click at [389, 193] on span "Update Shopping Cart" at bounding box center [413, 193] width 96 height 11
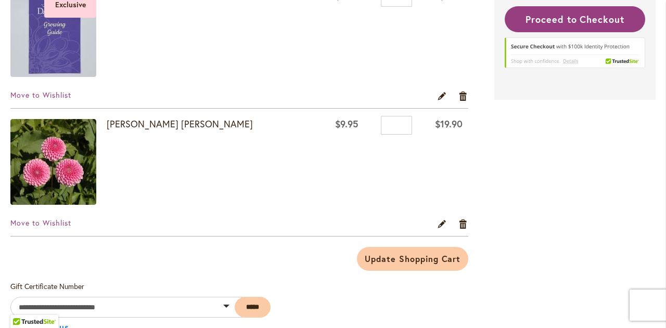
scroll to position [170, 0]
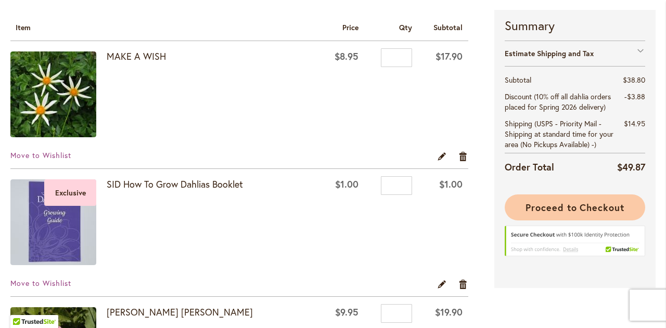
click at [585, 201] on span "Proceed to Checkout" at bounding box center [575, 207] width 99 height 12
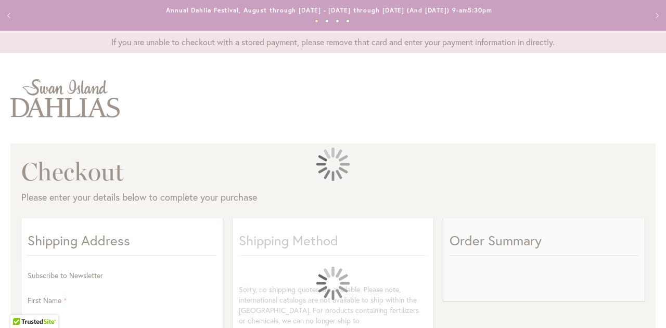
select select "**"
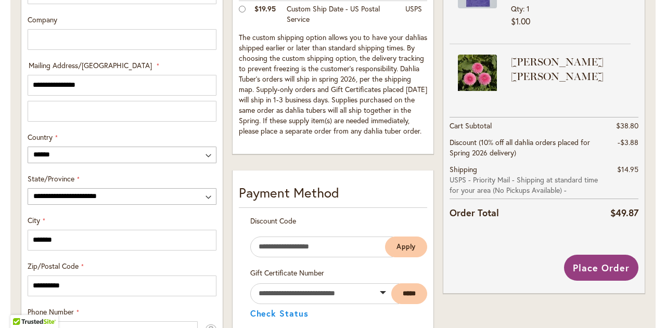
scroll to position [409, 0]
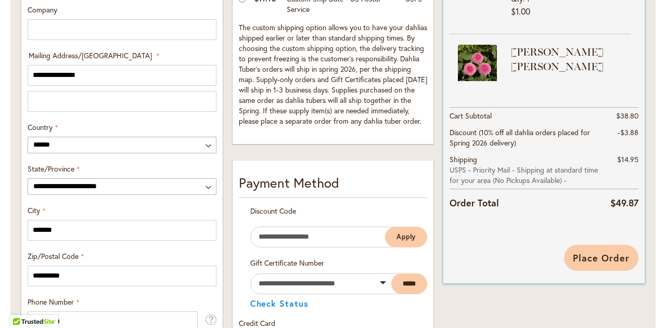
click at [601, 254] on span "Place Order" at bounding box center [601, 258] width 57 height 12
